Goal: Task Accomplishment & Management: Use online tool/utility

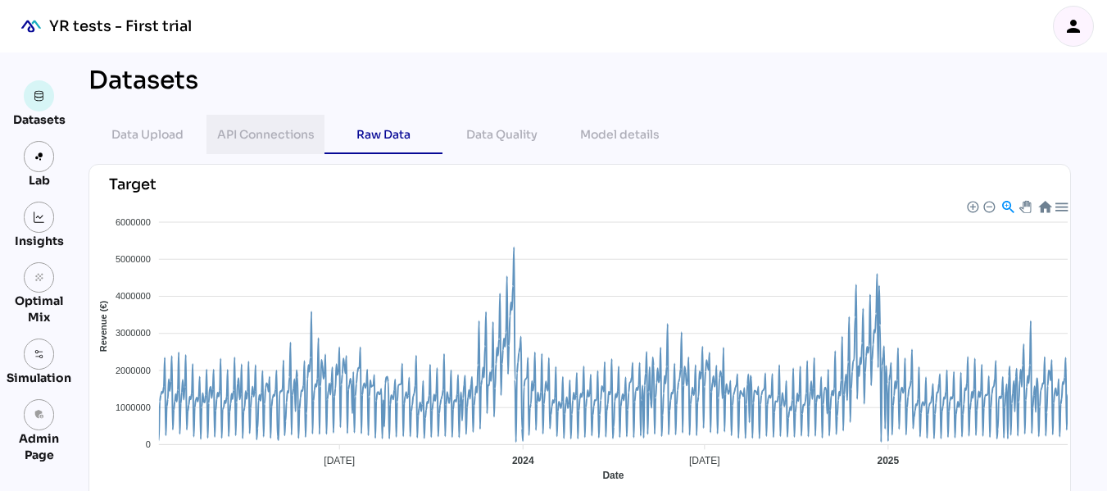
click at [288, 138] on div "API Connections" at bounding box center [265, 135] width 97 height 20
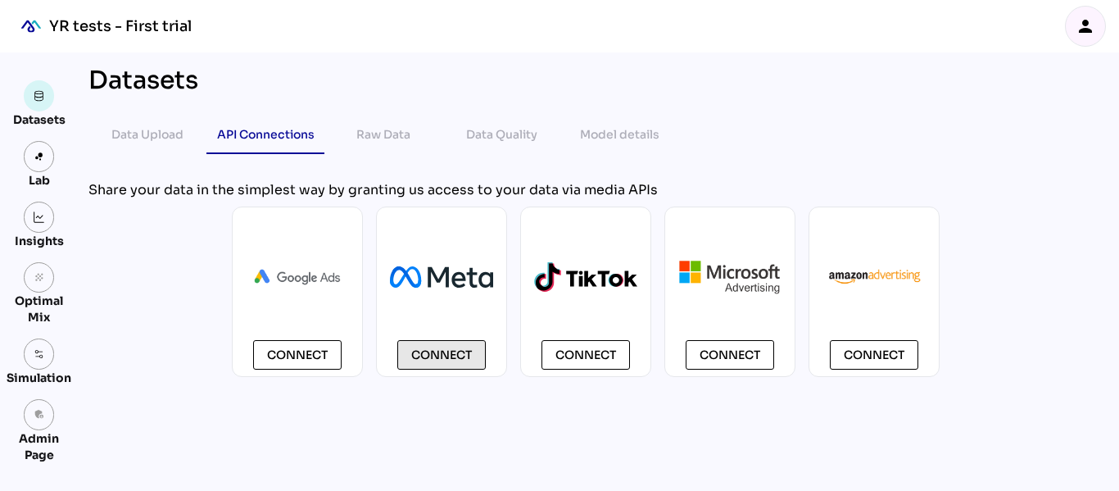
click at [445, 346] on span "Connect" at bounding box center [441, 355] width 61 height 20
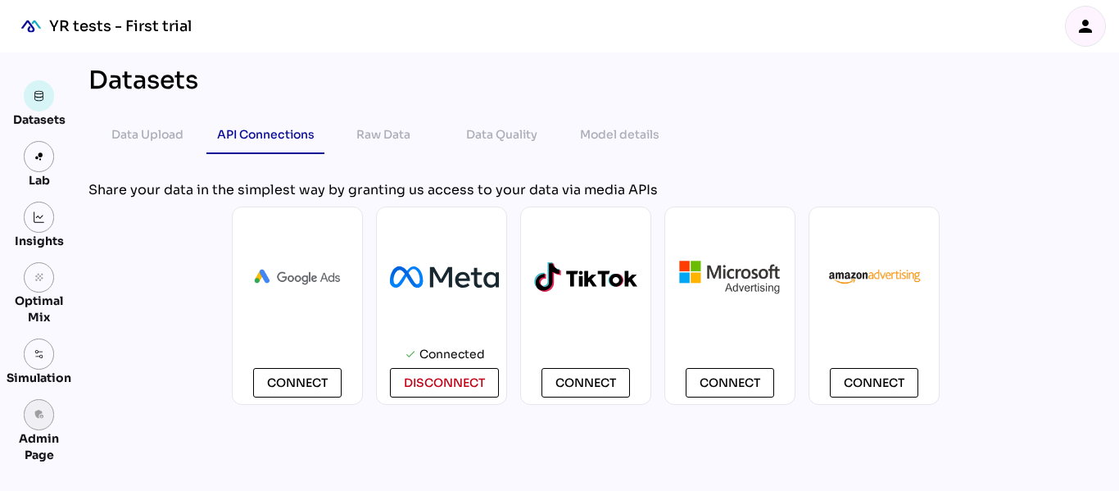
click at [42, 419] on icon "admin_panel_settings" at bounding box center [39, 414] width 11 height 11
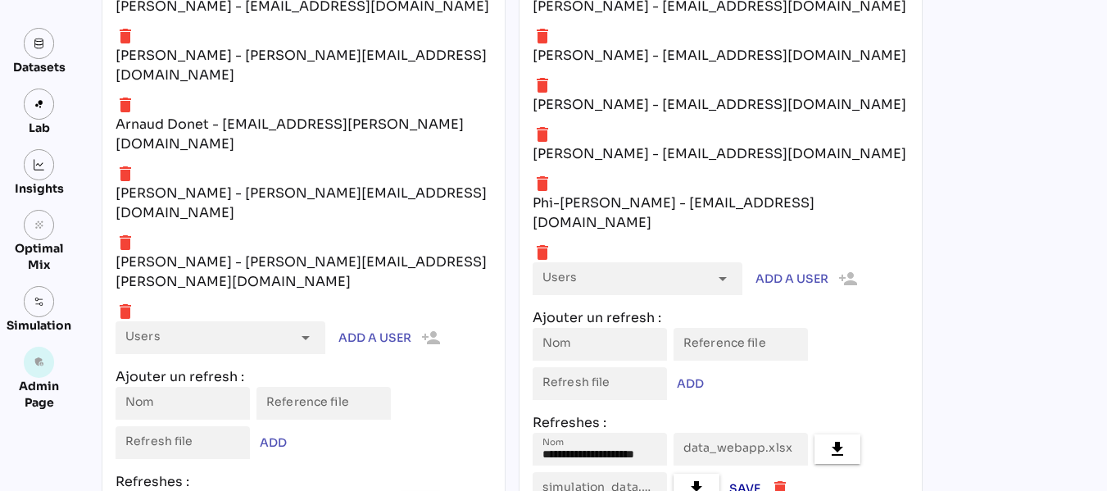
scroll to position [7162, 0]
